Goal: Information Seeking & Learning: Learn about a topic

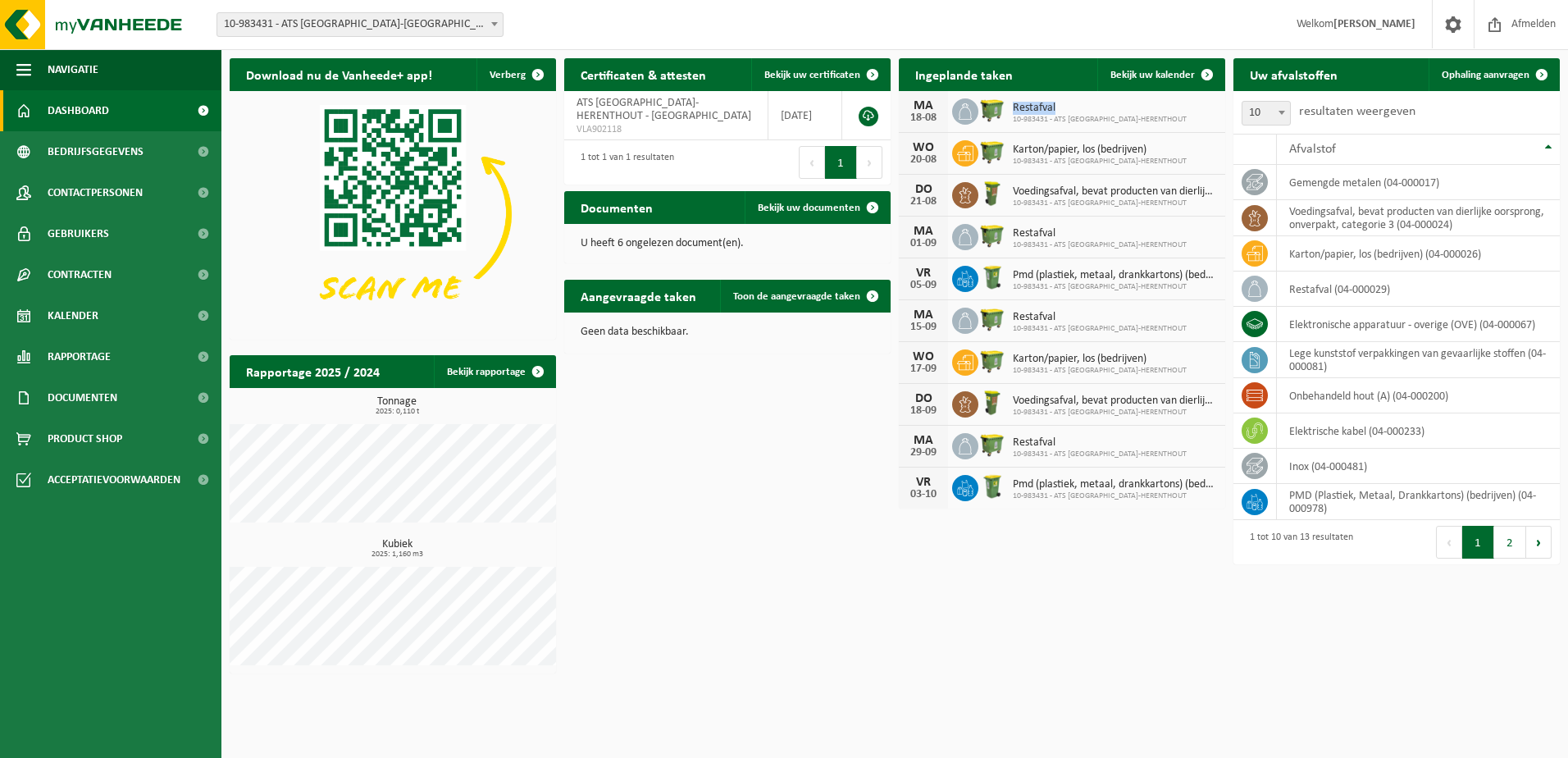
drag, startPoint x: 1055, startPoint y: 105, endPoint x: 1013, endPoint y: 113, distance: 42.8
click at [1013, 113] on span "Restafval" at bounding box center [1099, 108] width 174 height 13
copy span "Restafval"
drag, startPoint x: 1012, startPoint y: 149, endPoint x: 1079, endPoint y: 146, distance: 67.1
click at [1079, 146] on span "Karton/papier, los (bedrijven)" at bounding box center [1099, 150] width 174 height 13
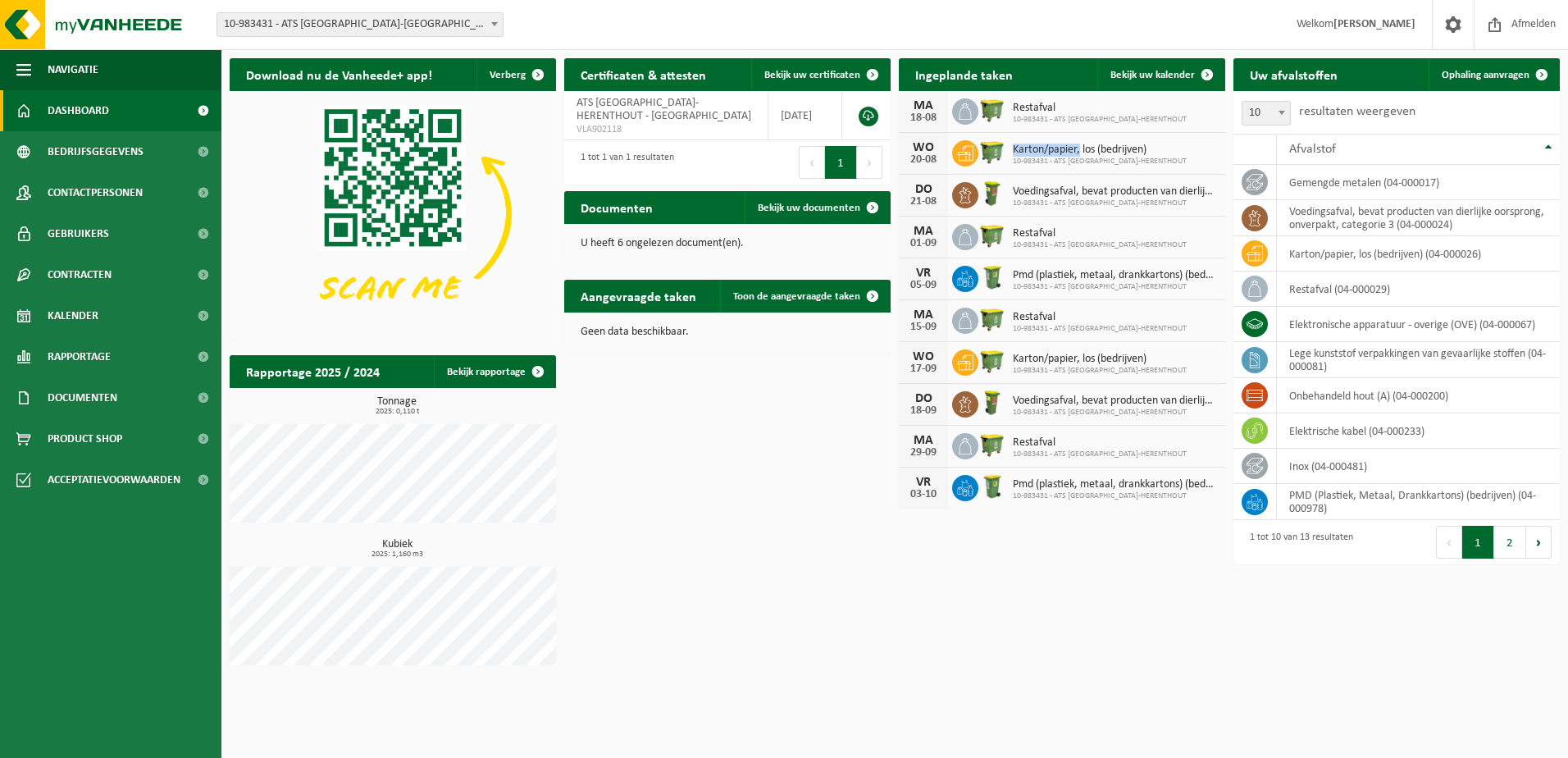
copy span "Karton/papier,"
drag, startPoint x: 1013, startPoint y: 191, endPoint x: 1077, endPoint y: 191, distance: 64.0
click at [1077, 191] on span "Voedingsafval, bevat producten van dierlijke oorsprong, onverpakt, categorie 3" at bounding box center [1114, 192] width 204 height 13
copy span "Voedingsafval"
